Goal: Task Accomplishment & Management: Manage account settings

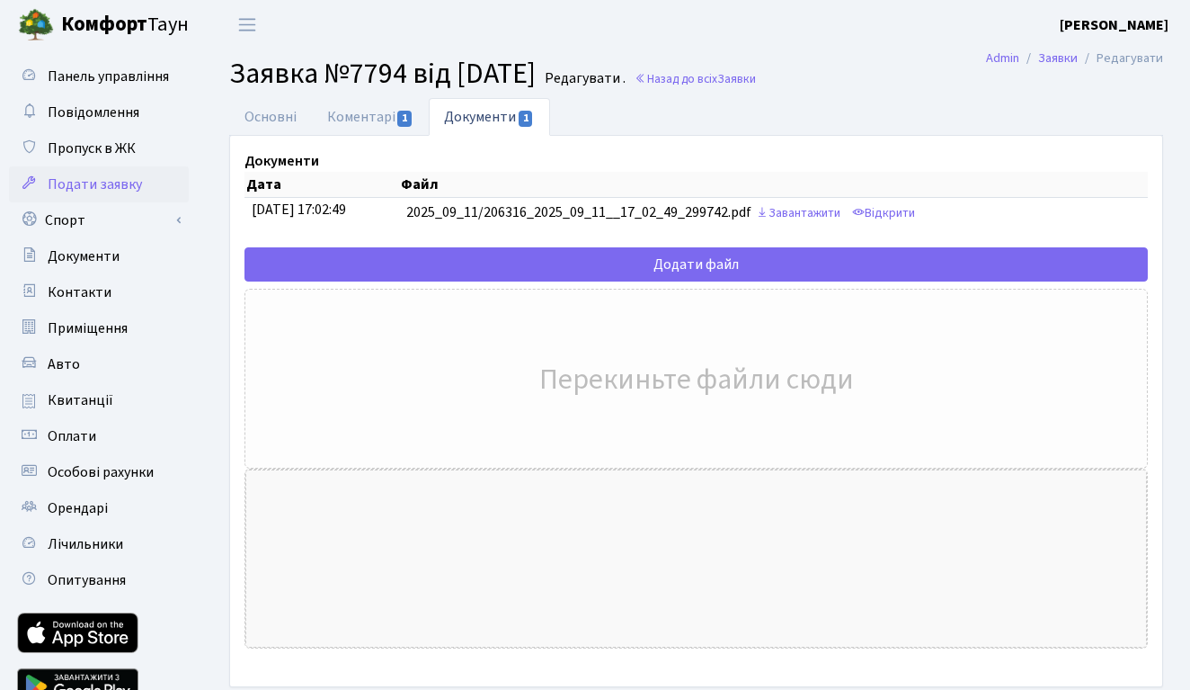
scroll to position [30, 0]
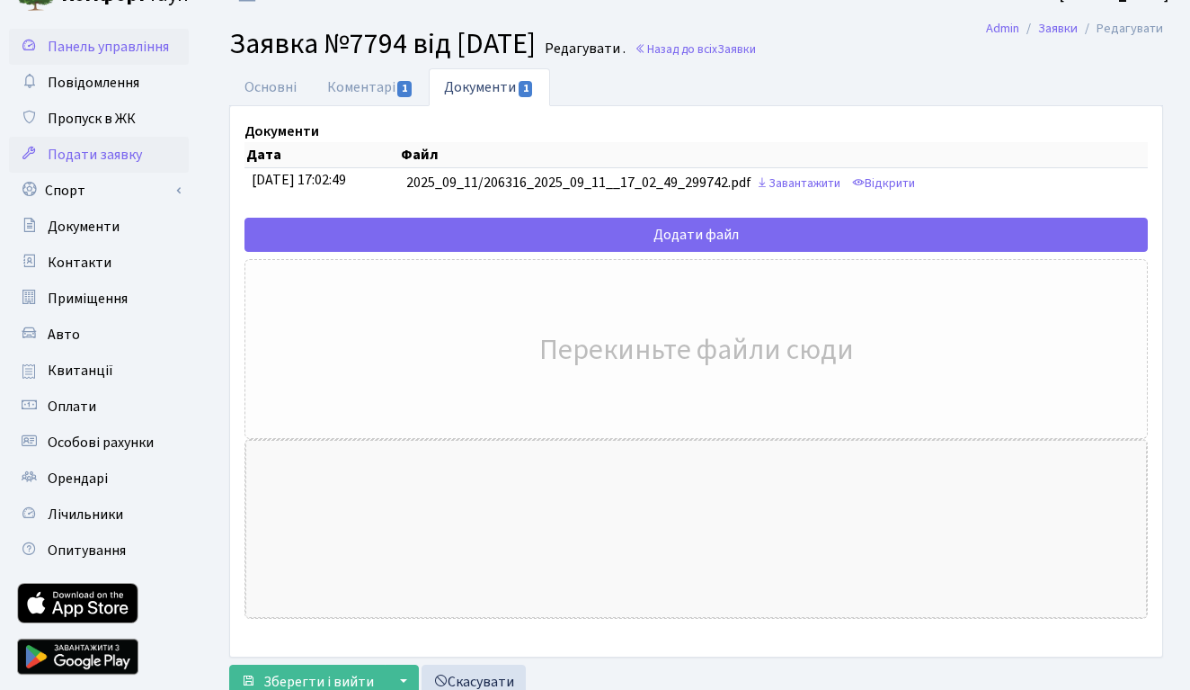
click at [120, 50] on span "Панель управління" at bounding box center [108, 47] width 121 height 20
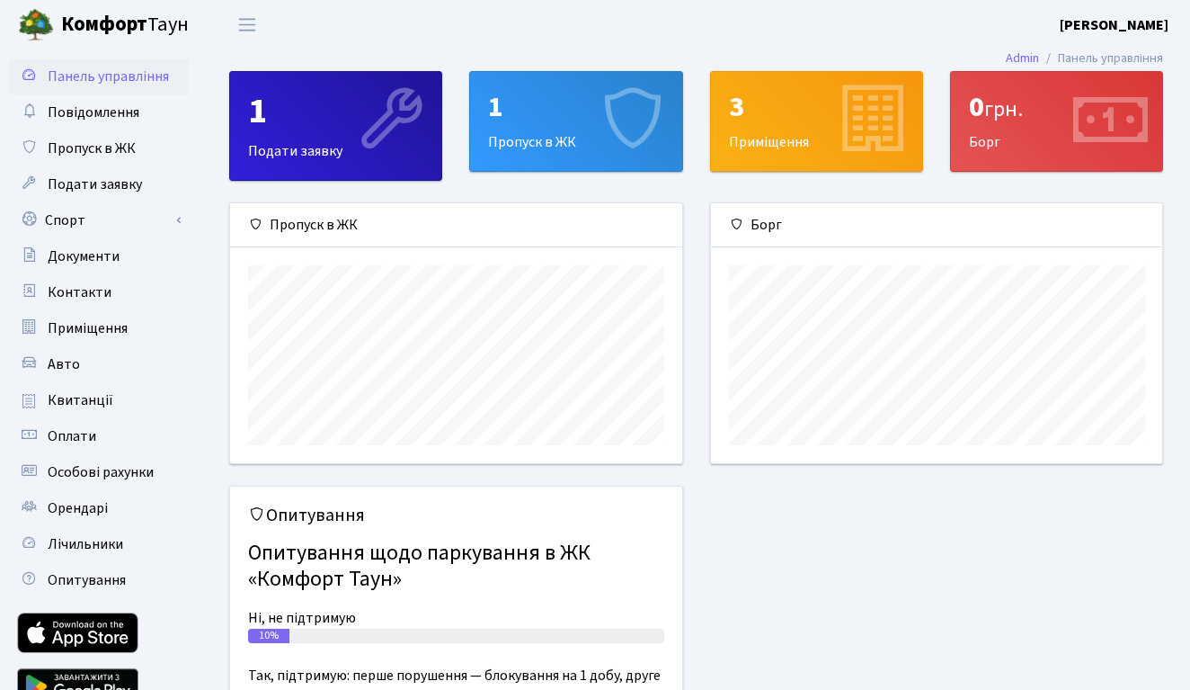
click at [1087, 104] on icon at bounding box center [1110, 120] width 85 height 85
click at [77, 434] on span "Оплати" at bounding box center [72, 436] width 49 height 20
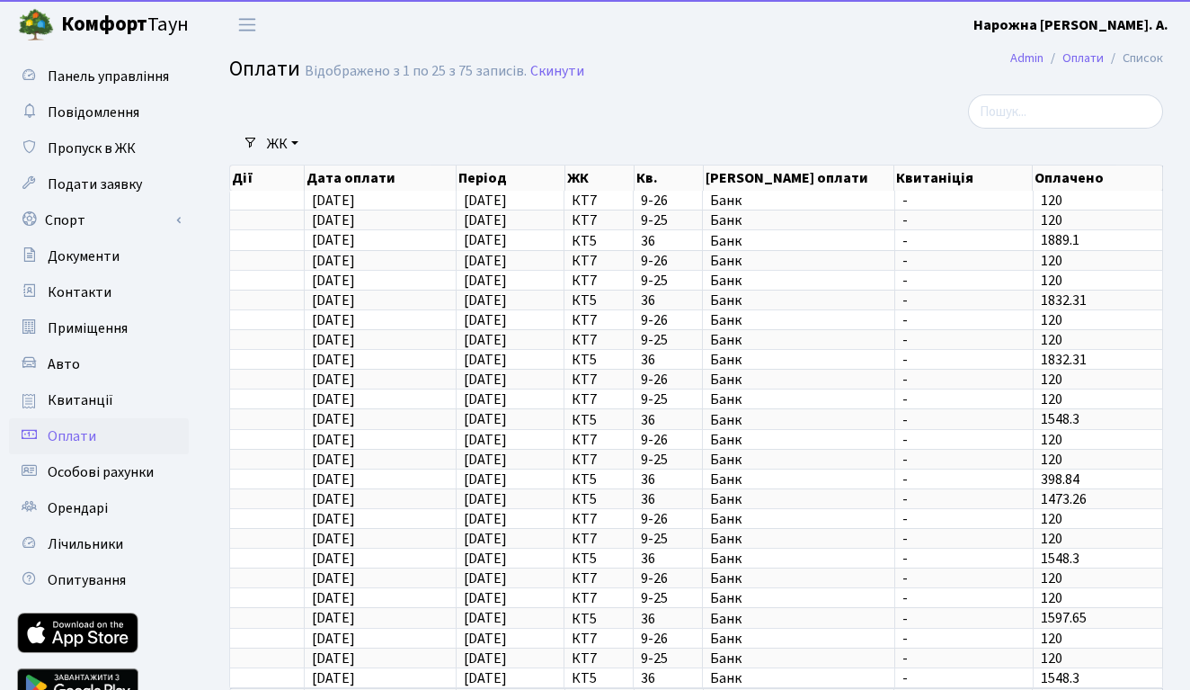
select select "25"
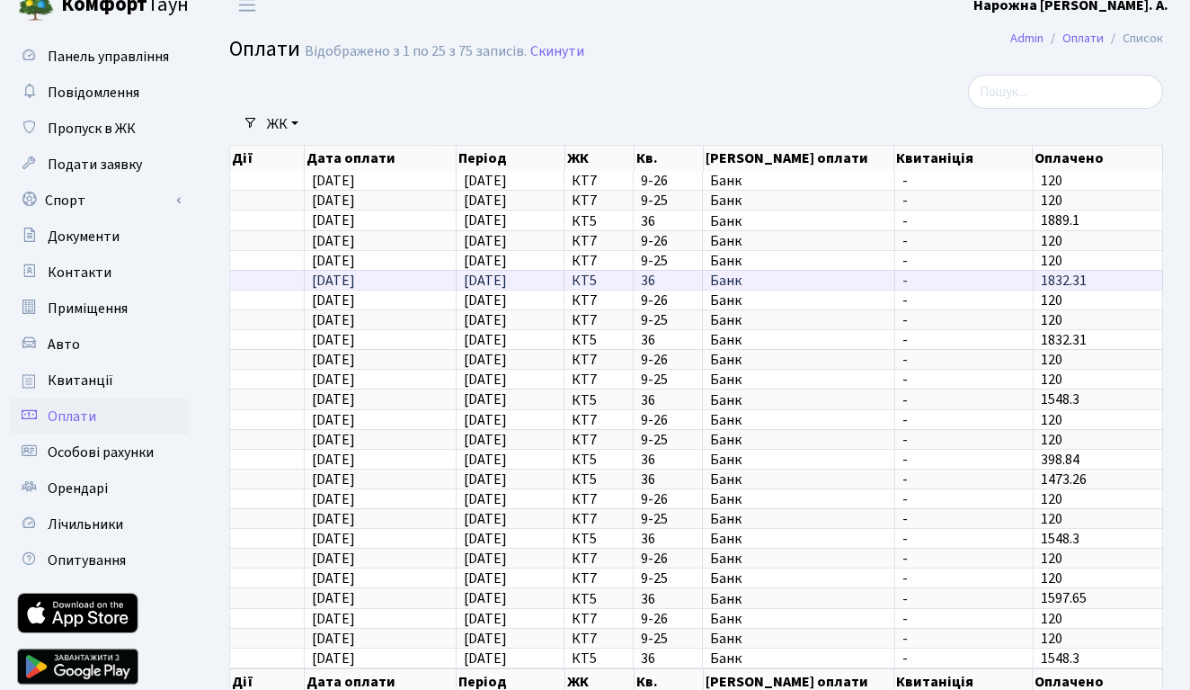
scroll to position [11, 0]
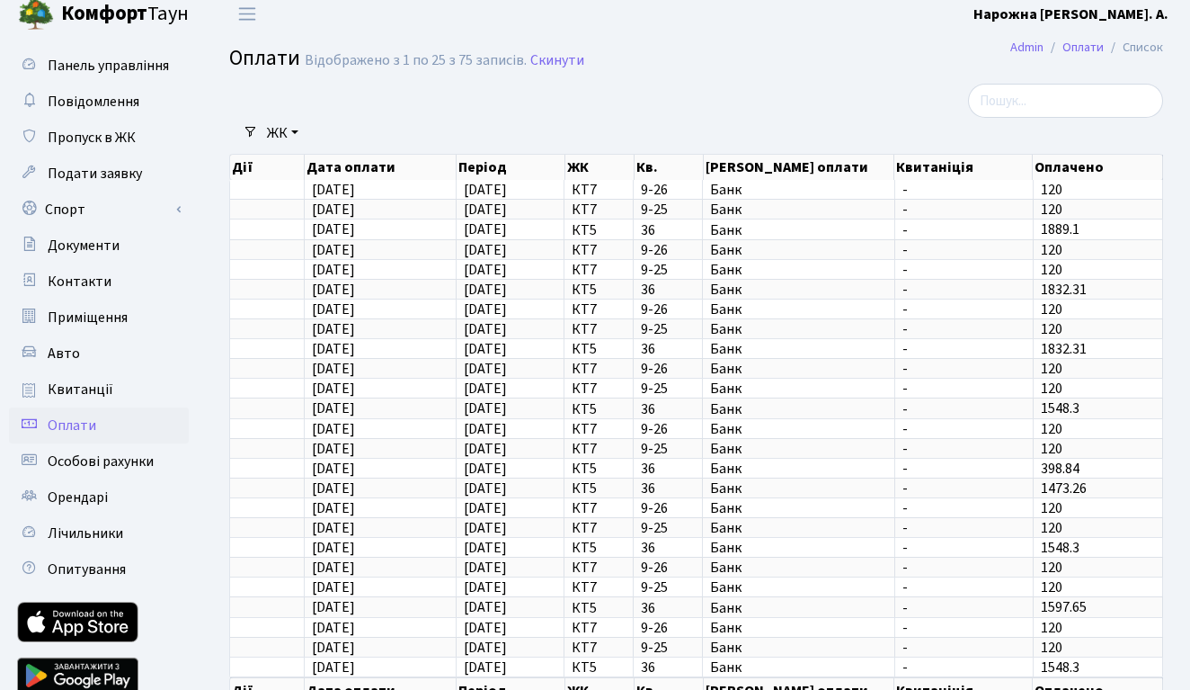
click at [296, 134] on link "ЖК" at bounding box center [283, 133] width 46 height 31
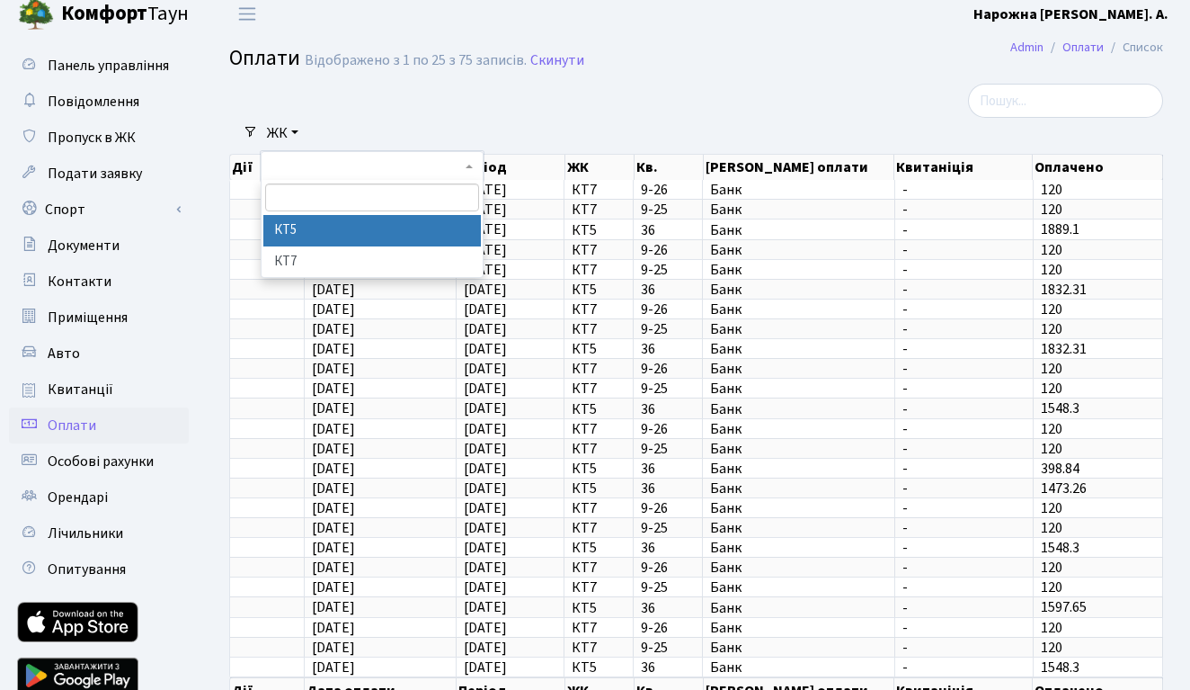
click at [298, 231] on li "КТ5" at bounding box center [372, 230] width 218 height 31
